Goal: Information Seeking & Learning: Understand process/instructions

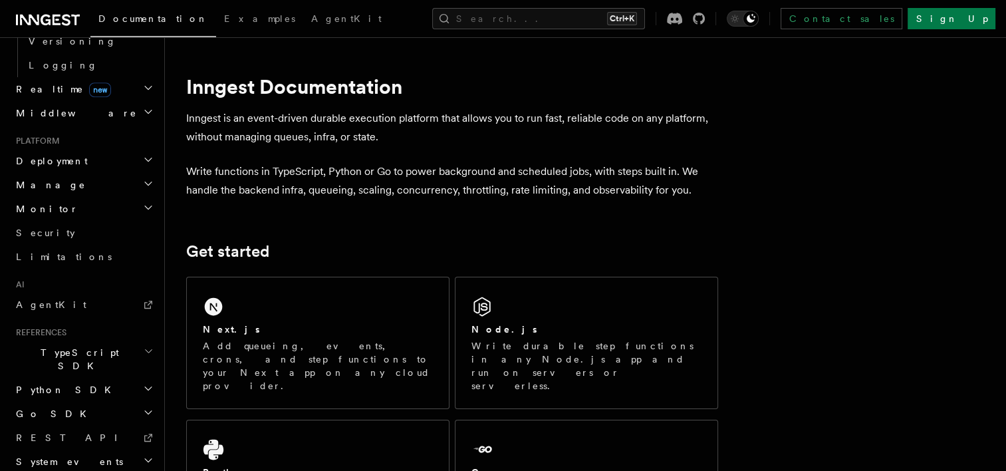
scroll to position [437, 0]
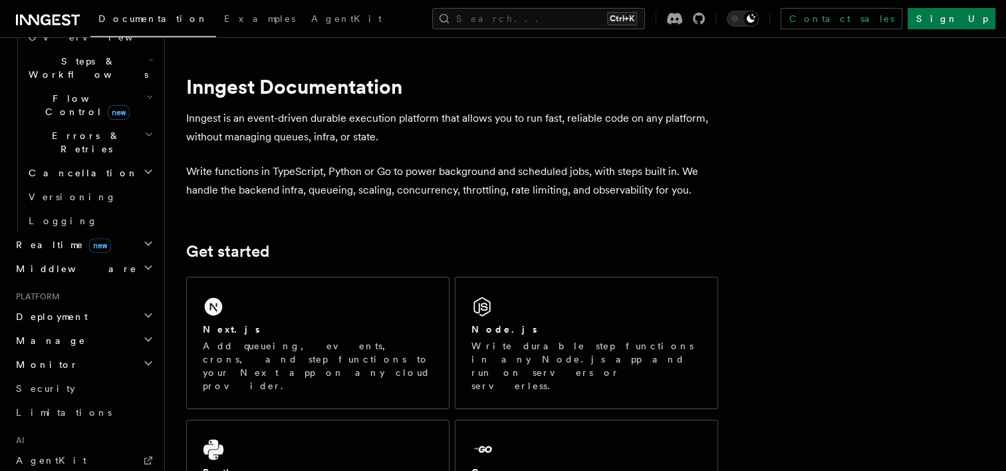
click at [82, 304] on h2 "Deployment" at bounding box center [84, 316] width 146 height 24
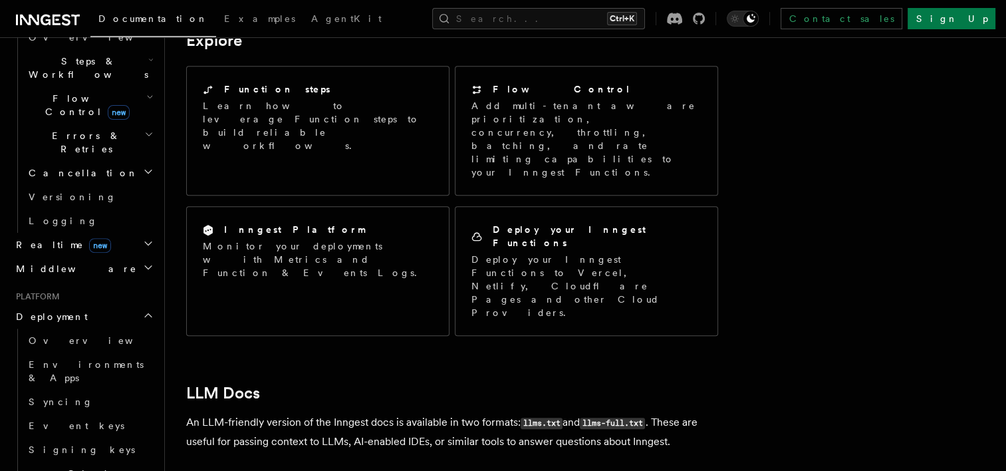
scroll to position [1225, 0]
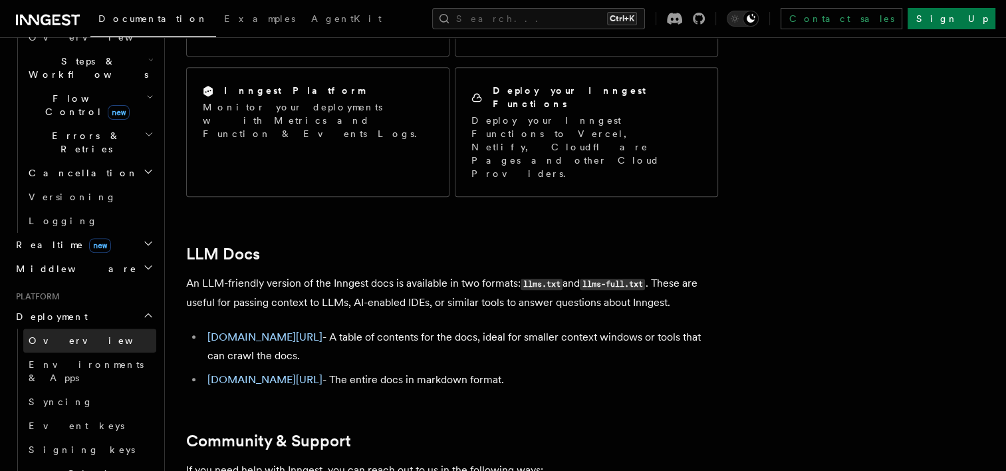
click at [41, 334] on span "Overview" at bounding box center [97, 340] width 137 height 13
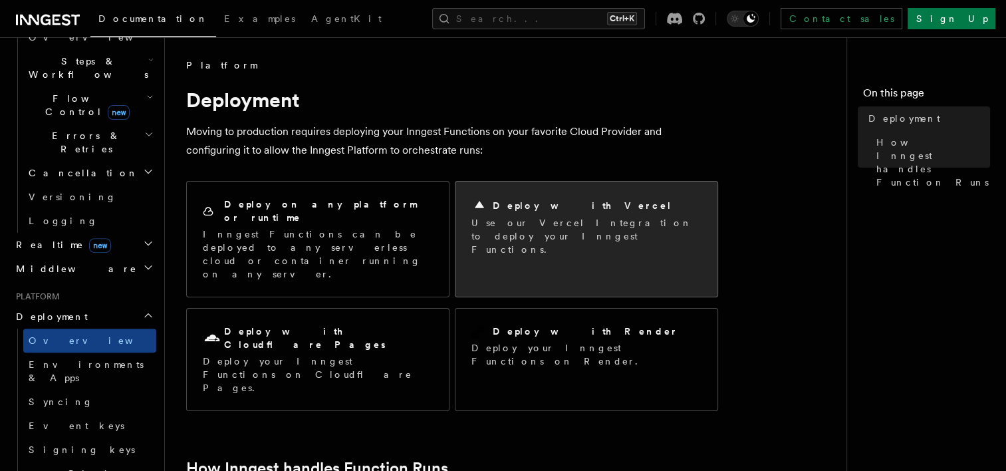
click at [535, 229] on p "Use our Vercel Integration to deploy your Inngest Functions." at bounding box center [586, 236] width 230 height 40
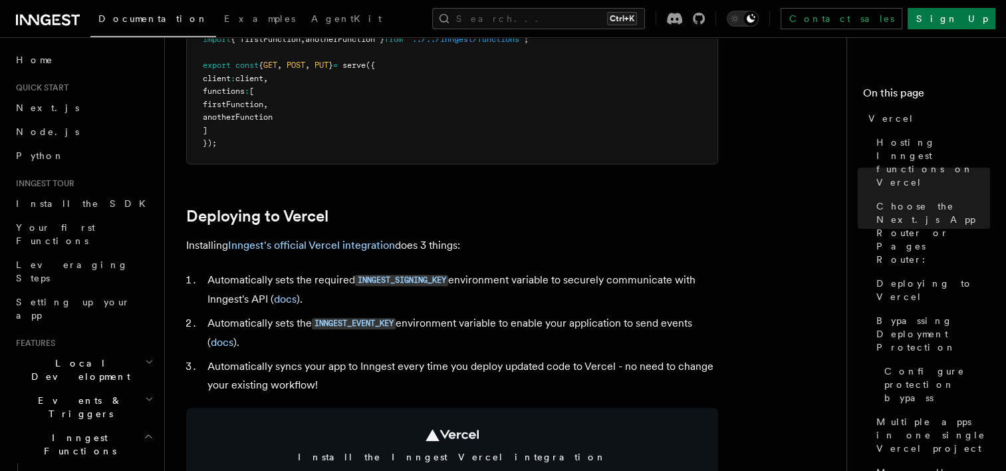
scroll to position [620, 0]
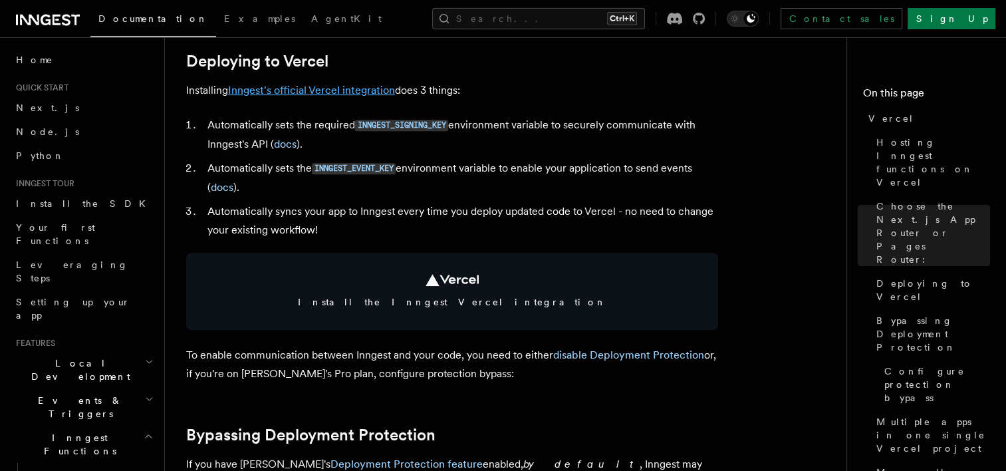
click at [331, 90] on link "Inngest's official Vercel integration" at bounding box center [311, 90] width 167 height 13
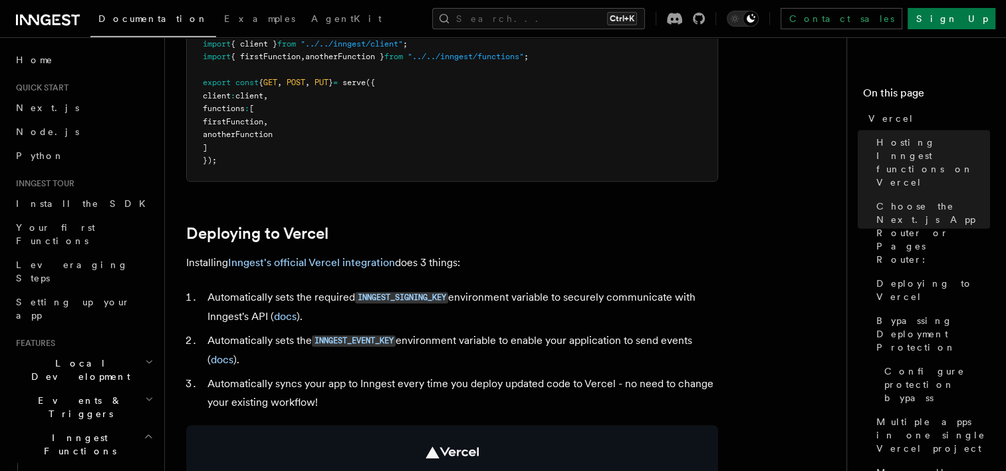
scroll to position [465, 0]
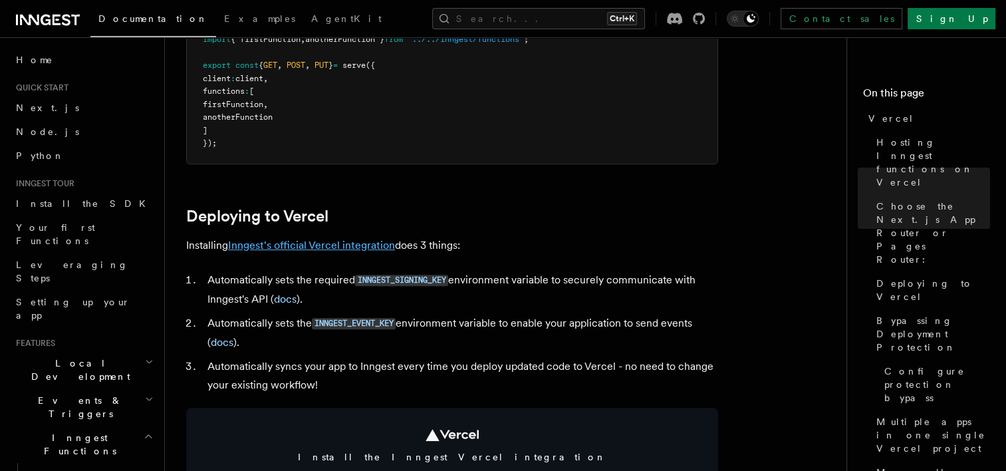
click at [335, 244] on link "Inngest's official Vercel integration" at bounding box center [311, 245] width 167 height 13
